Goal: Navigation & Orientation: Find specific page/section

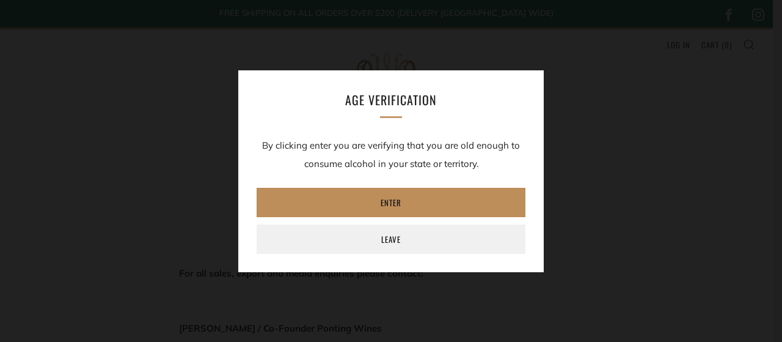
click at [457, 196] on link "Enter" at bounding box center [391, 202] width 269 height 29
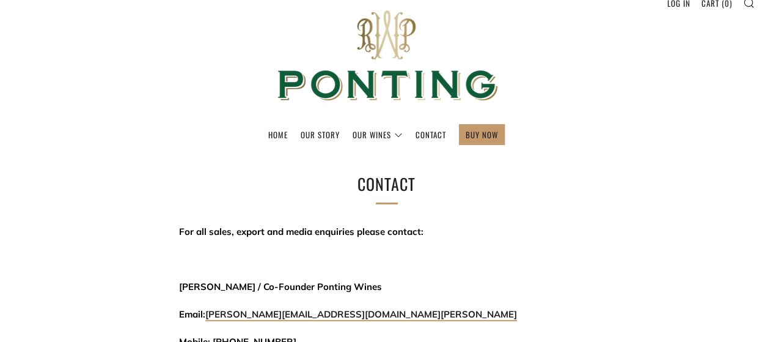
scroll to position [61, 0]
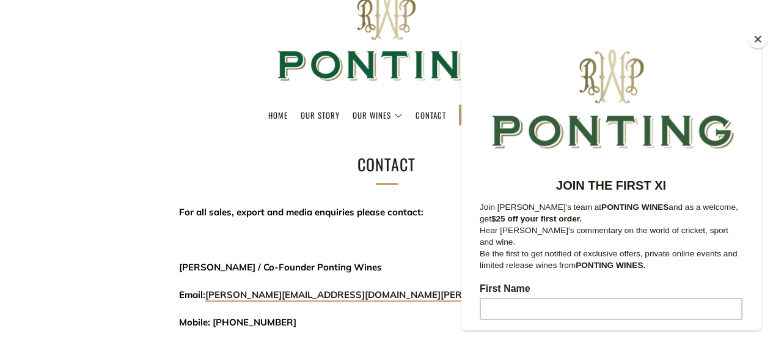
click at [761, 44] on button "Close" at bounding box center [758, 39] width 18 height 18
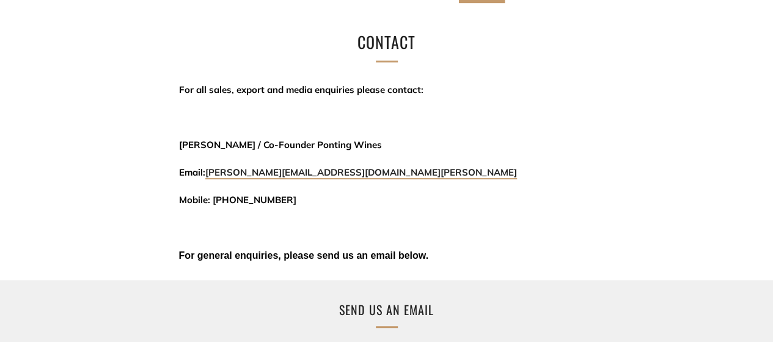
scroll to position [0, 0]
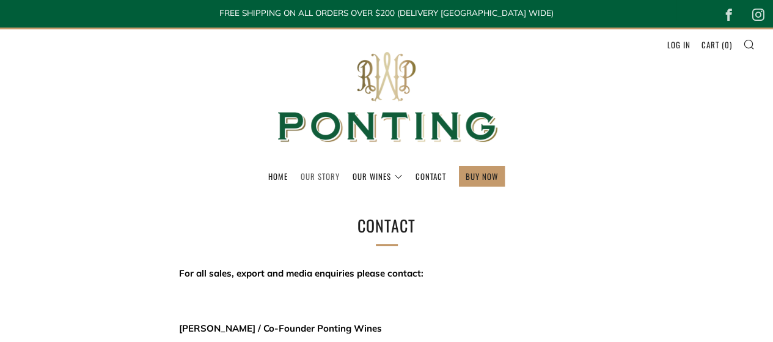
click at [334, 173] on link "Our Story" at bounding box center [320, 176] width 39 height 20
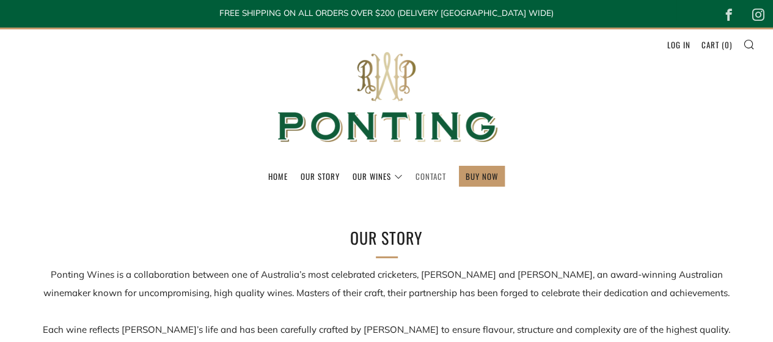
click at [433, 178] on link "Contact" at bounding box center [431, 176] width 31 height 20
